Goal: Transaction & Acquisition: Purchase product/service

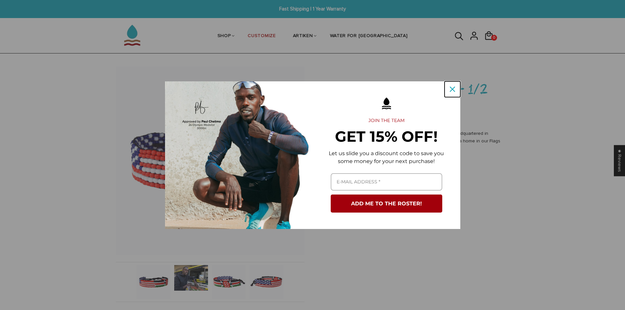
click at [451, 88] on icon "close icon" at bounding box center [452, 89] width 5 height 5
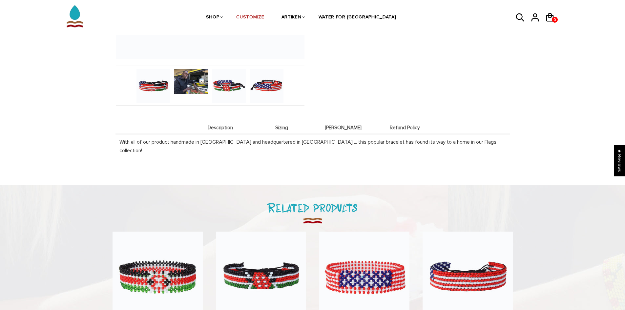
scroll to position [230, 0]
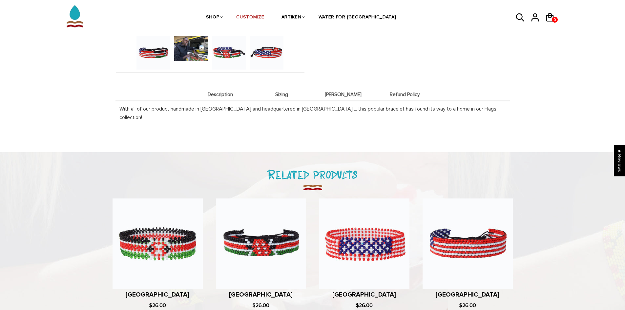
click at [351, 83] on div "Description Sizing [PERSON_NAME] Refund Policy Description With all of our prod…" at bounding box center [312, 102] width 394 height 58
click at [344, 94] on span "[PERSON_NAME]" at bounding box center [343, 95] width 58 height 6
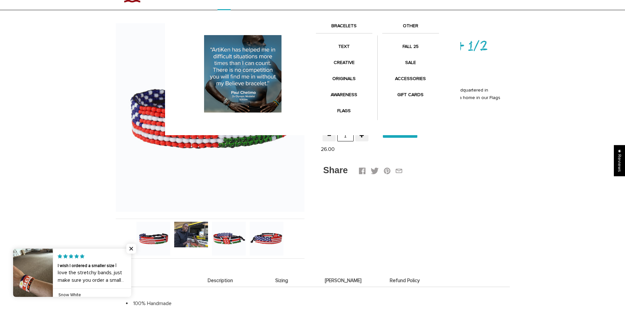
scroll to position [0, 0]
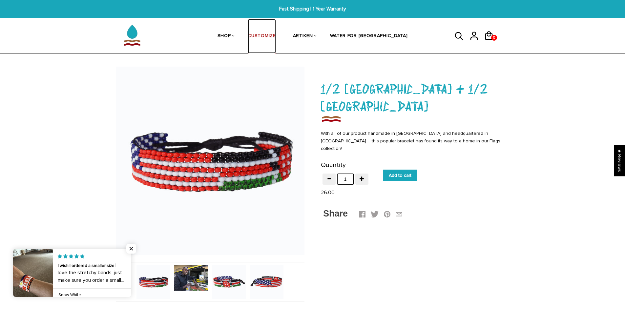
click at [275, 37] on link "CUSTOMIZE" at bounding box center [262, 36] width 28 height 35
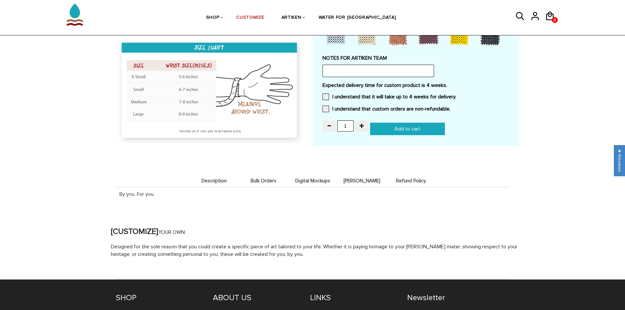
scroll to position [484, 0]
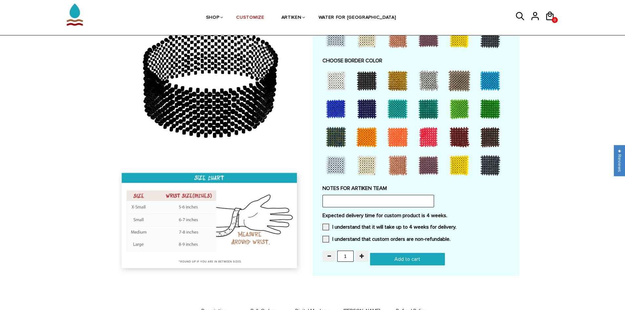
click at [136, 205] on img at bounding box center [210, 222] width 189 height 109
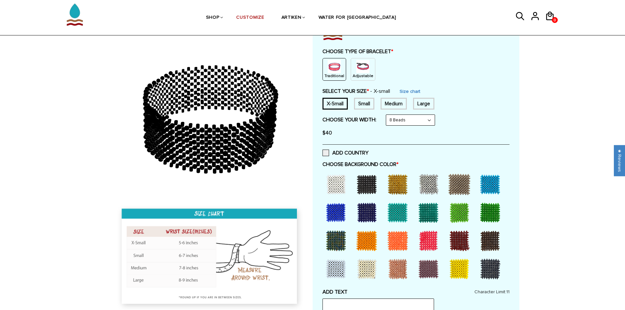
scroll to position [0, 0]
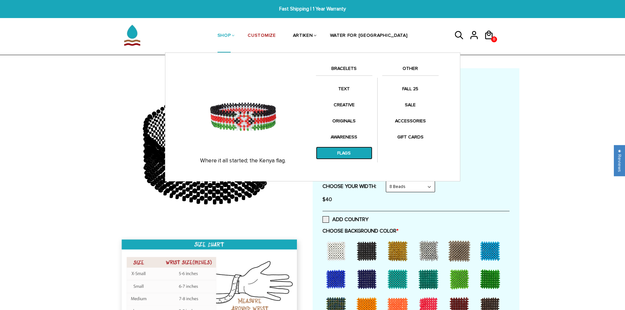
click at [349, 151] on link "FLAGS" at bounding box center [344, 153] width 56 height 13
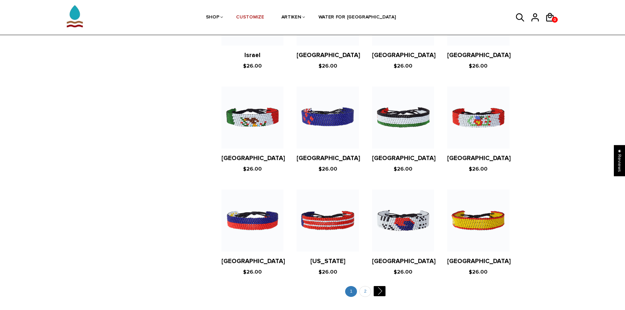
scroll to position [1148, 0]
